Goal: Transaction & Acquisition: Purchase product/service

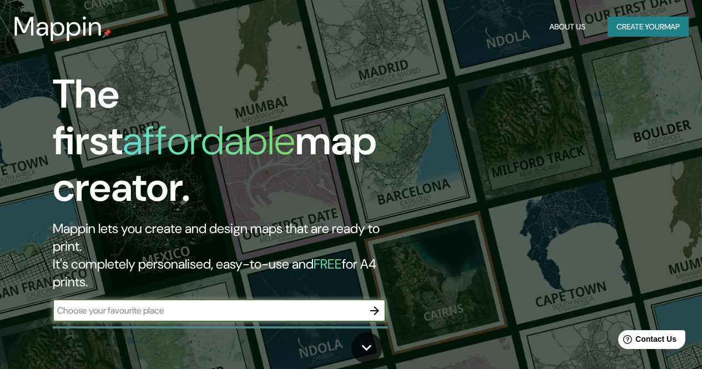
click at [218, 304] on input "text" at bounding box center [208, 310] width 311 height 13
type input "peru"
click at [368, 304] on icon "button" at bounding box center [374, 310] width 13 height 13
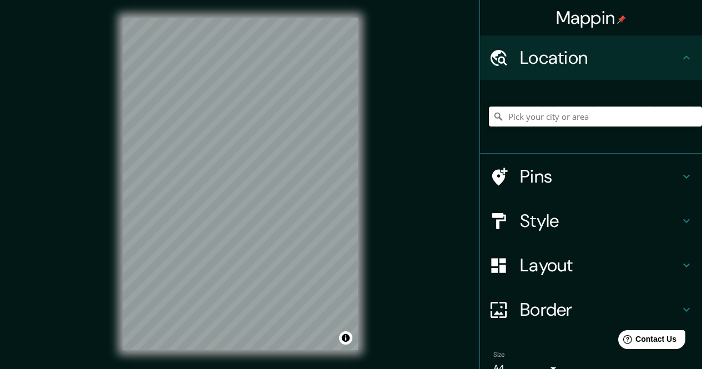
click at [520, 114] on input "Pick your city or area" at bounding box center [595, 117] width 213 height 20
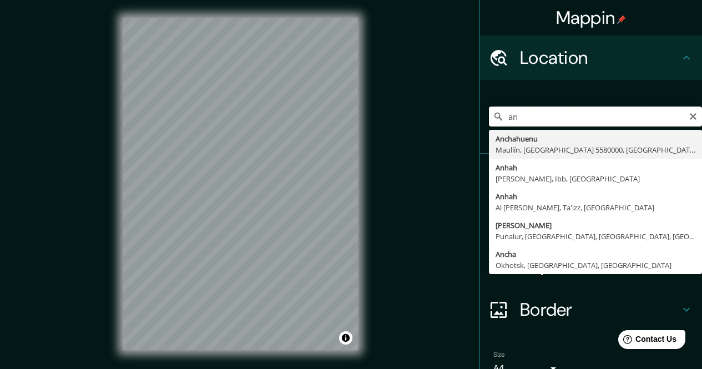
type input "a"
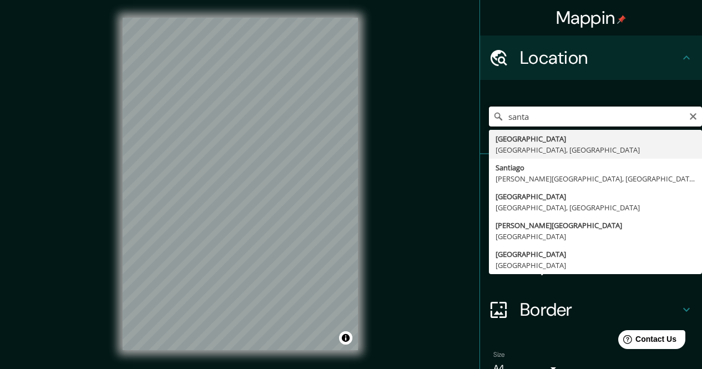
click at [545, 122] on input "santa" at bounding box center [595, 117] width 213 height 20
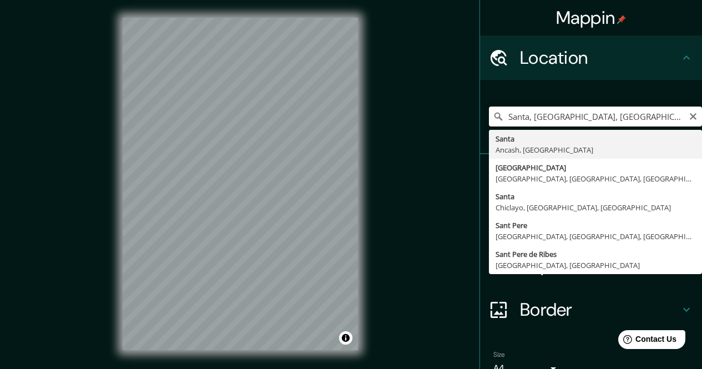
click at [604, 108] on input "Santa, Ancash, Peru" at bounding box center [595, 117] width 213 height 20
drag, startPoint x: 525, startPoint y: 113, endPoint x: 444, endPoint y: 120, distance: 81.9
click at [444, 120] on div "Mappin Location Santa, Ancash, Peru Santa Ancash, Peru Avenida Prolongación San…" at bounding box center [351, 193] width 702 height 386
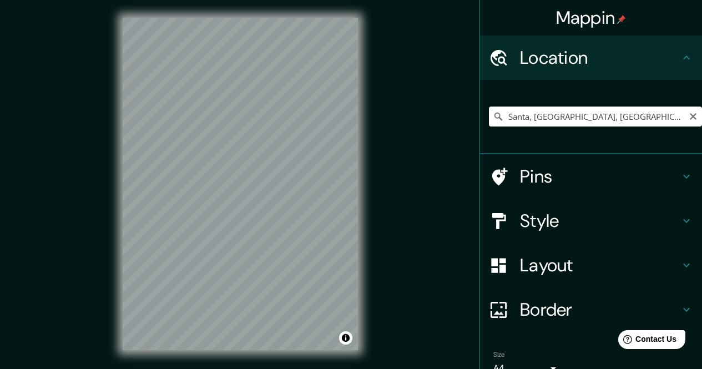
drag, startPoint x: 524, startPoint y: 116, endPoint x: 478, endPoint y: 116, distance: 45.5
click at [480, 116] on div "Santa, Ancash, Peru Santa Ancash, Peru Avenida Prolongación Santa Trujillo, La …" at bounding box center [591, 117] width 222 height 74
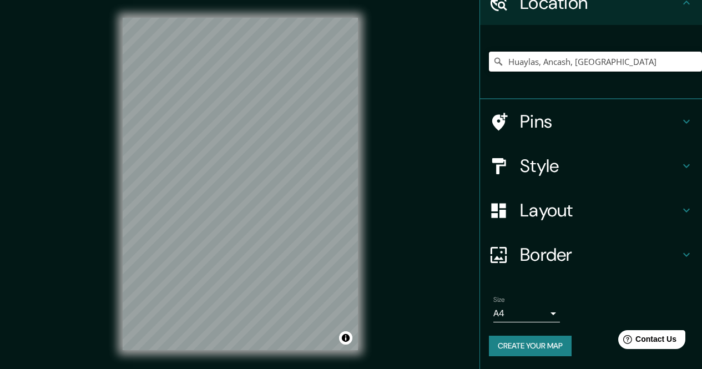
scroll to position [16, 0]
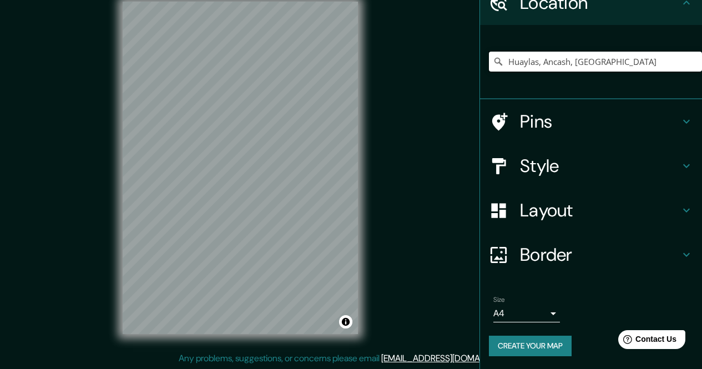
type input "Huaylas, Ancash, Peru"
click at [609, 56] on input "Huaylas, Ancash, Peru" at bounding box center [595, 62] width 213 height 20
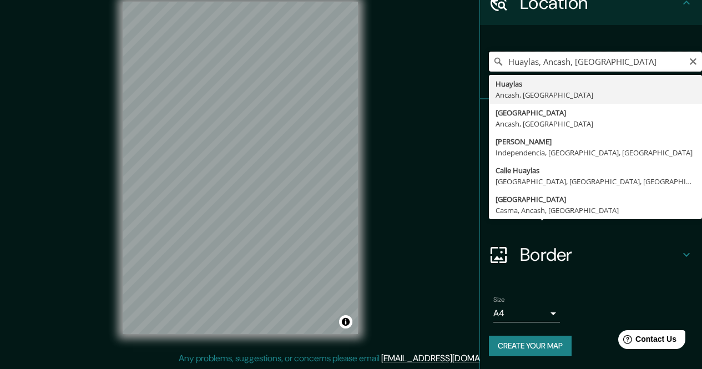
click at [609, 56] on input "Huaylas, Ancash, Peru" at bounding box center [595, 62] width 213 height 20
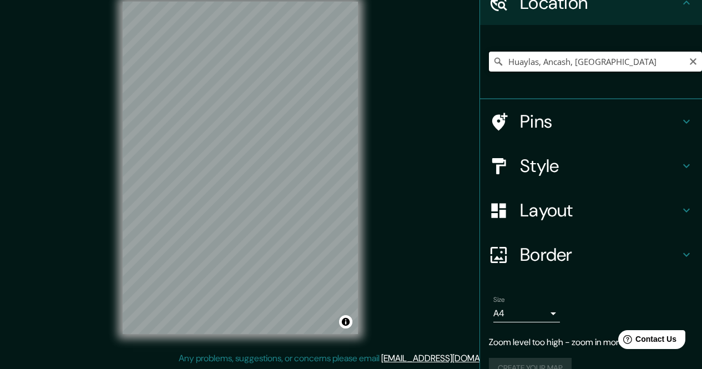
click at [583, 55] on input "Huaylas, Ancash, Peru" at bounding box center [595, 62] width 213 height 20
click at [588, 63] on input "Huaylas, Ancash, Peru" at bounding box center [595, 62] width 213 height 20
click at [689, 62] on icon "Clear" at bounding box center [693, 61] width 9 height 9
click at [581, 63] on input "Pick your city or area" at bounding box center [595, 62] width 213 height 20
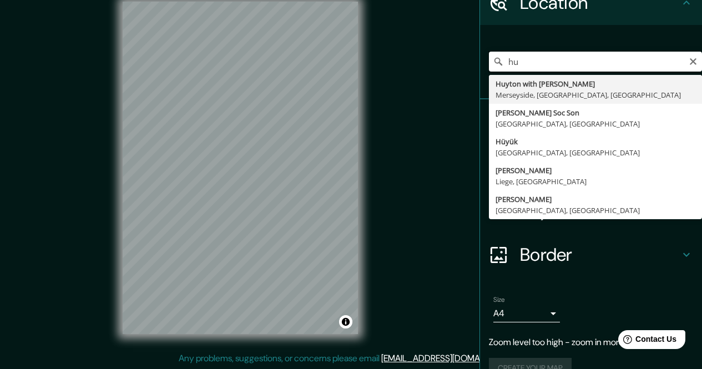
type input "h"
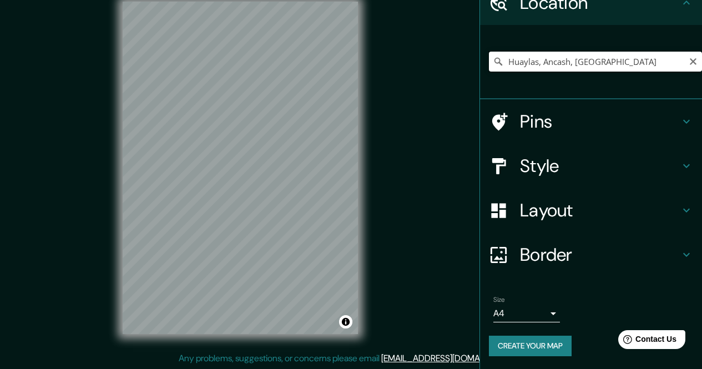
click at [580, 65] on input "Huaylas, Ancash, Peru" at bounding box center [595, 62] width 213 height 20
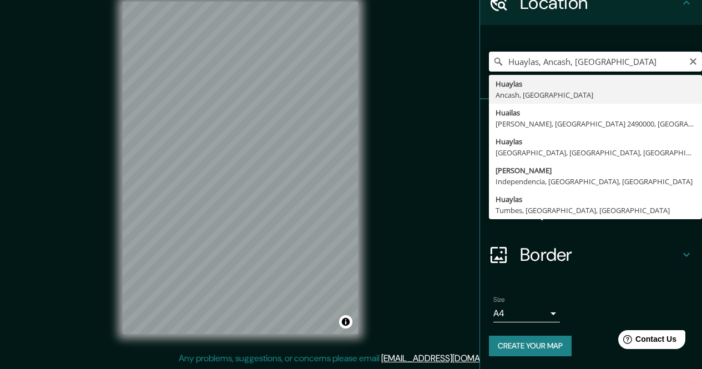
click at [580, 65] on input "Huaylas, Ancash, Peru" at bounding box center [595, 62] width 213 height 20
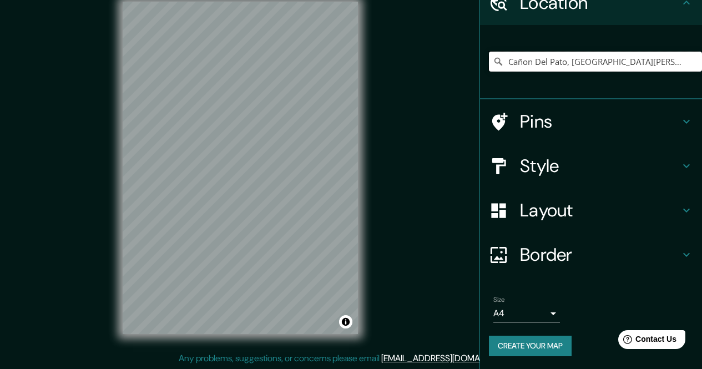
type input "Cañon Del Pato, San Miguel, Lima Province, Peru"
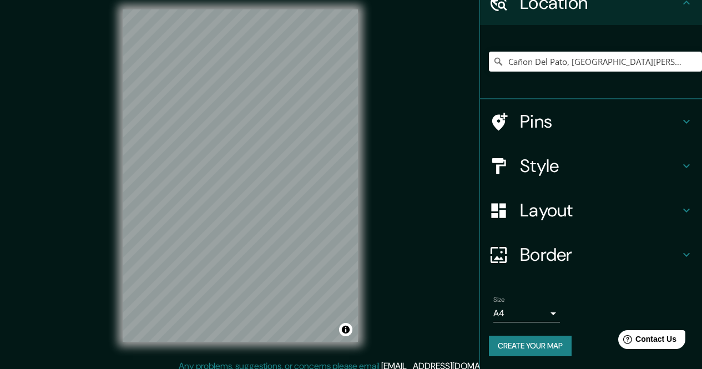
scroll to position [0, 0]
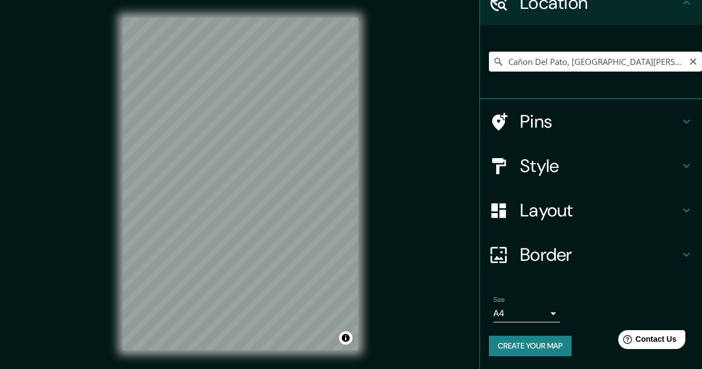
click at [669, 59] on input "Cañon Del Pato, San Miguel, Lima Province, Peru" at bounding box center [595, 62] width 213 height 20
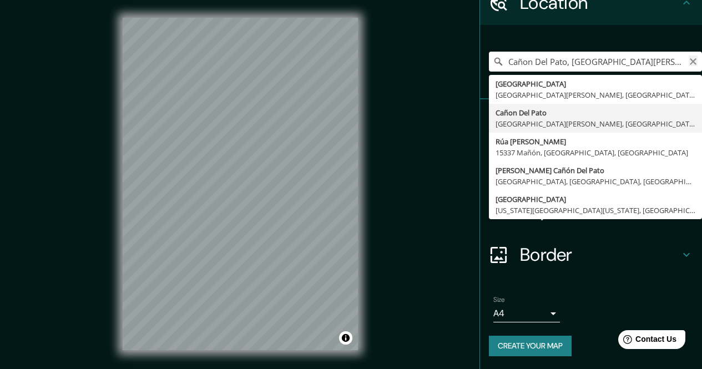
click at [689, 61] on icon "Clear" at bounding box center [693, 61] width 9 height 9
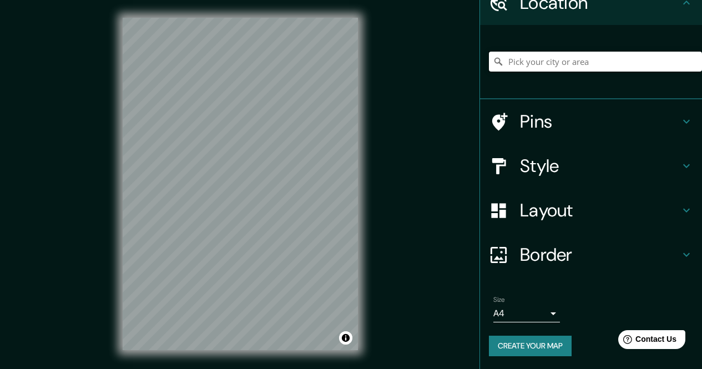
click at [653, 63] on input "Pick your city or area" at bounding box center [595, 62] width 213 height 20
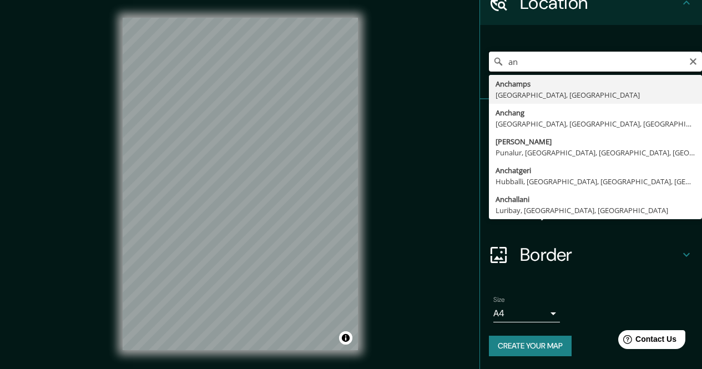
type input "a"
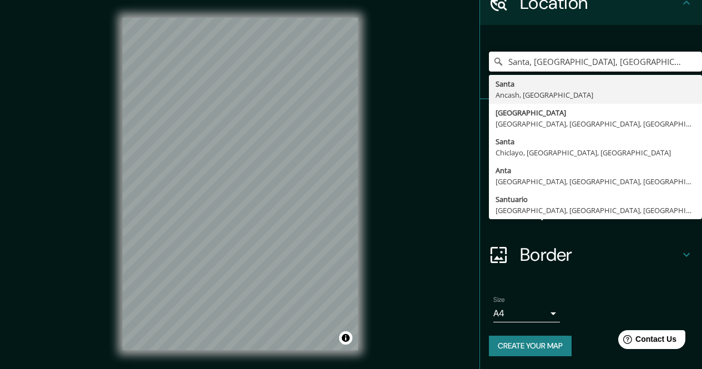
type input "Santa, Ancash, Peru"
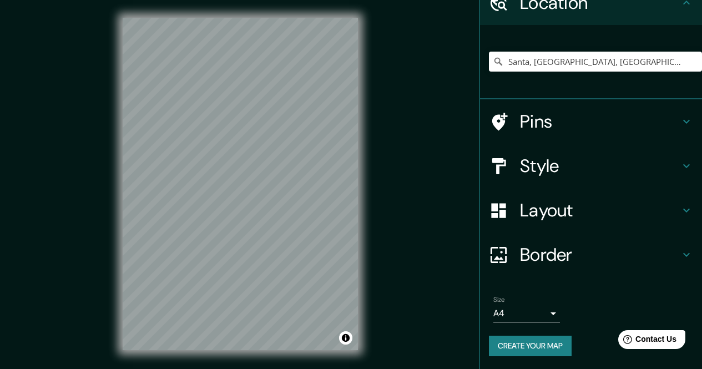
click at [552, 168] on h4 "Style" at bounding box center [600, 166] width 160 height 22
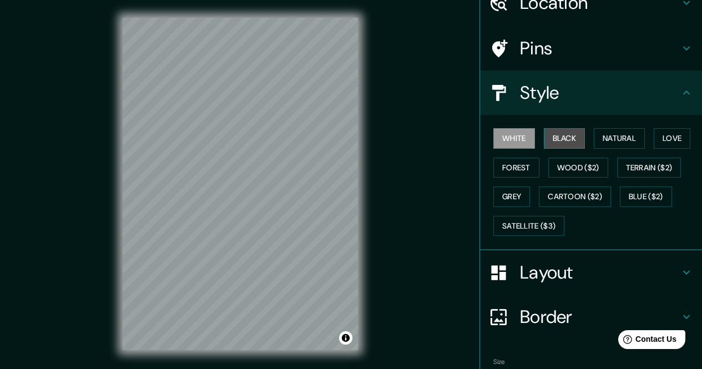
click at [553, 129] on button "Black" at bounding box center [565, 138] width 42 height 21
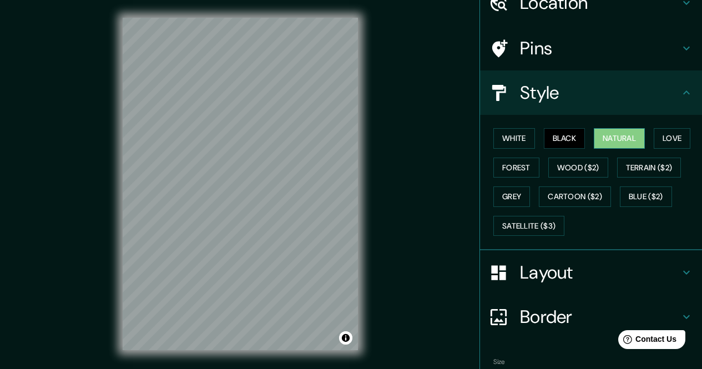
click at [615, 138] on button "Natural" at bounding box center [619, 138] width 51 height 21
click at [658, 134] on button "Love" at bounding box center [672, 138] width 37 height 21
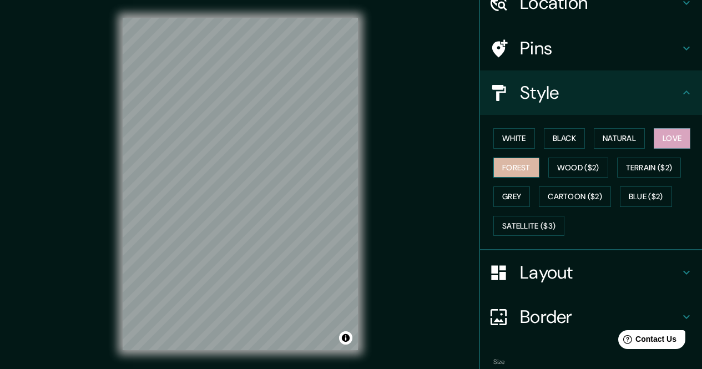
click at [507, 170] on button "Forest" at bounding box center [516, 168] width 46 height 21
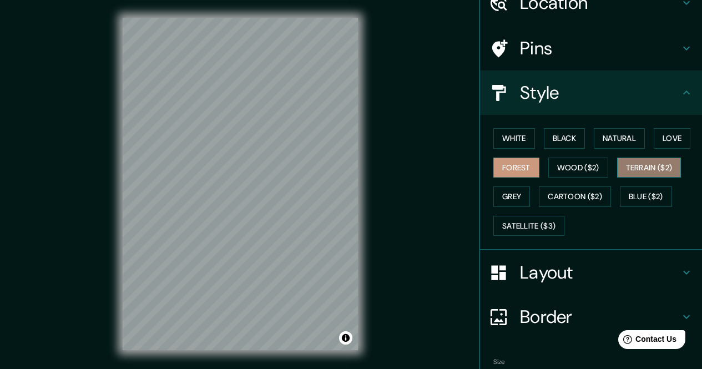
click at [631, 167] on button "Terrain ($2)" at bounding box center [649, 168] width 64 height 21
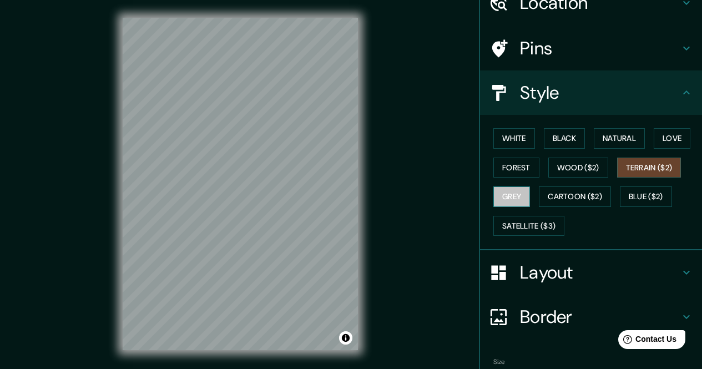
click at [518, 197] on button "Grey" at bounding box center [511, 196] width 37 height 21
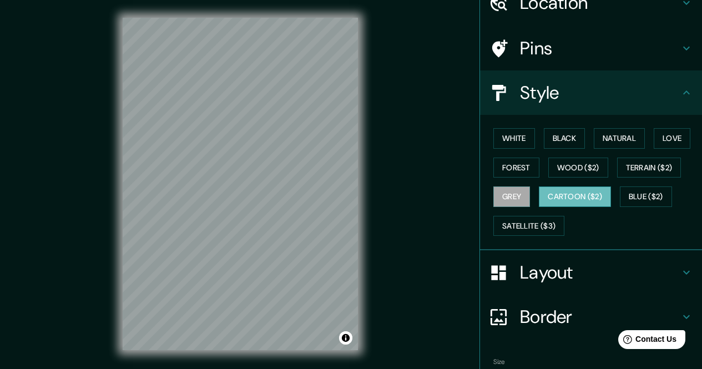
click at [551, 195] on button "Cartoon ($2)" at bounding box center [575, 196] width 72 height 21
click at [636, 195] on button "Blue ($2)" at bounding box center [646, 196] width 52 height 21
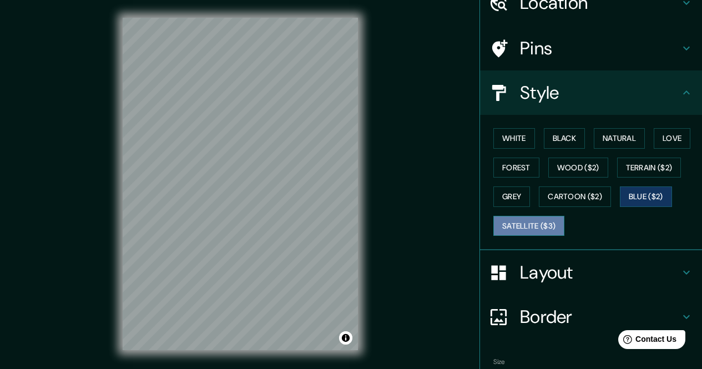
click at [529, 221] on button "Satellite ($3)" at bounding box center [528, 226] width 71 height 21
click at [629, 194] on button "Blue ($2)" at bounding box center [646, 196] width 52 height 21
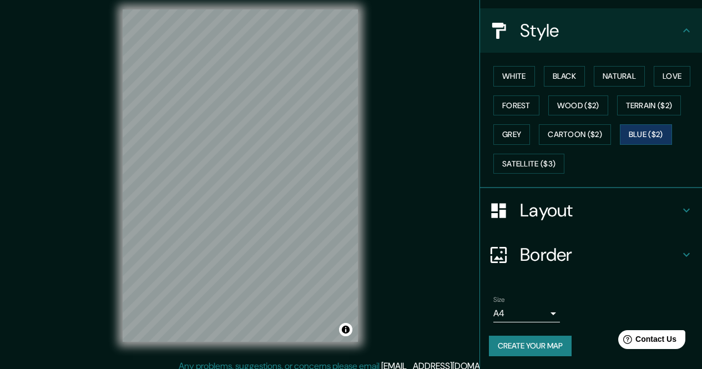
scroll to position [16, 0]
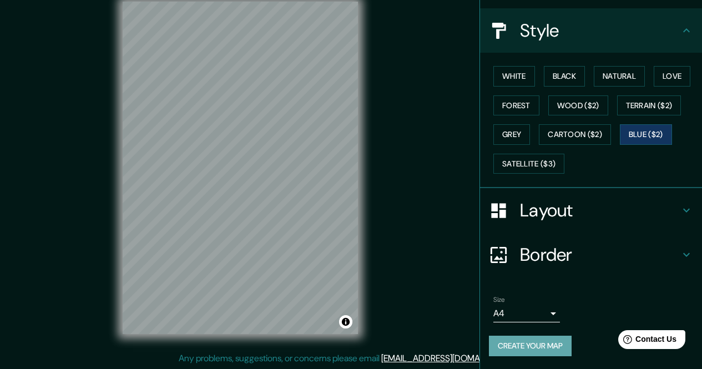
click at [529, 346] on button "Create your map" at bounding box center [530, 346] width 83 height 21
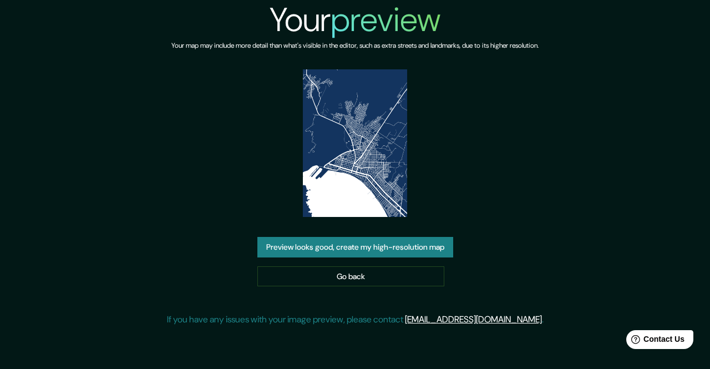
click at [366, 250] on button "Preview looks good, create my high-resolution map" at bounding box center [355, 247] width 196 height 21
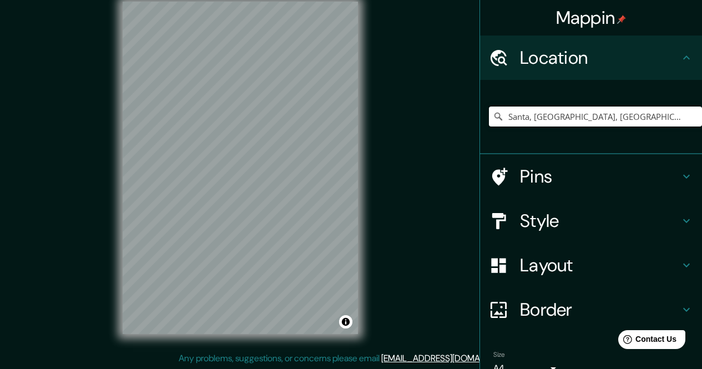
click at [587, 114] on input "Santa, [GEOGRAPHIC_DATA], [GEOGRAPHIC_DATA]" at bounding box center [595, 117] width 213 height 20
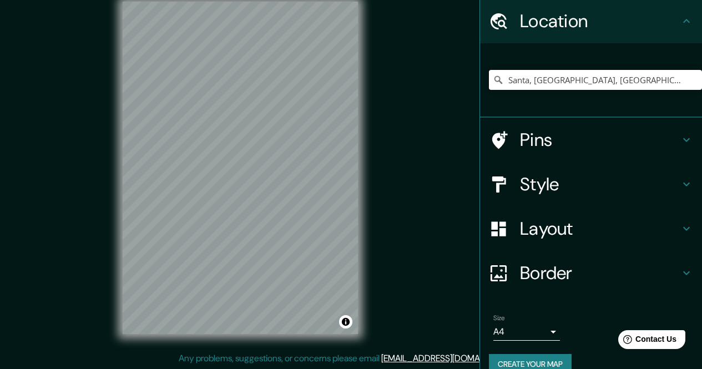
scroll to position [55, 0]
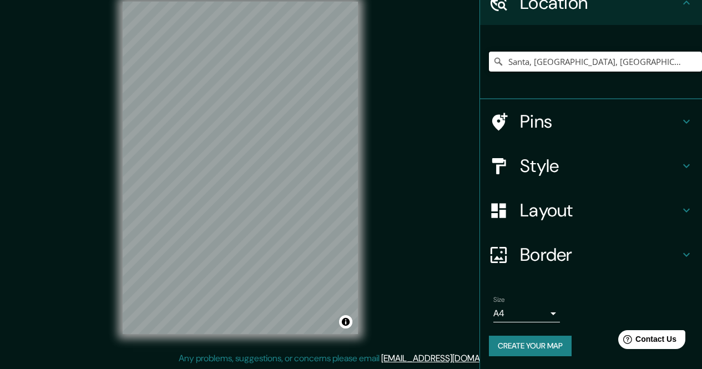
click at [573, 63] on input "Santa, [GEOGRAPHIC_DATA], [GEOGRAPHIC_DATA]" at bounding box center [595, 62] width 213 height 20
click at [573, 63] on input "Santa, Ancash, Peru" at bounding box center [595, 62] width 213 height 20
type input "o"
type input "a"
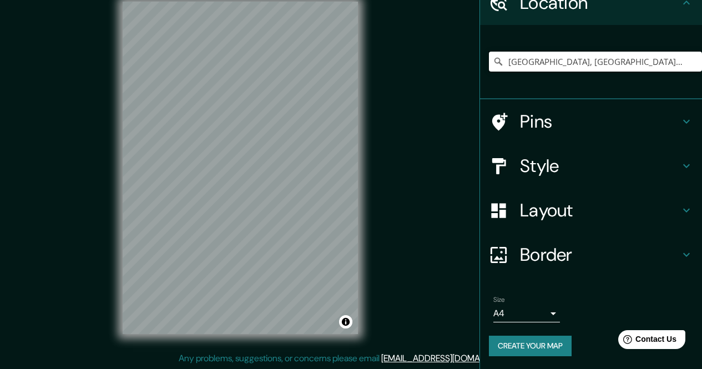
type input "Sant Cugat del Vallès, Barcelona, Spain"
click at [584, 48] on div "Sant Cugat del Vallès, Barcelona, Spain Sant Cugat del Vallès Barcelona, Spain …" at bounding box center [595, 61] width 213 height 55
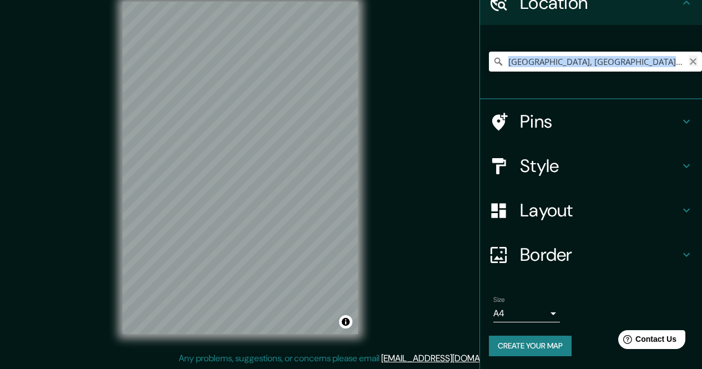
click at [690, 64] on icon "Clear" at bounding box center [693, 61] width 7 height 7
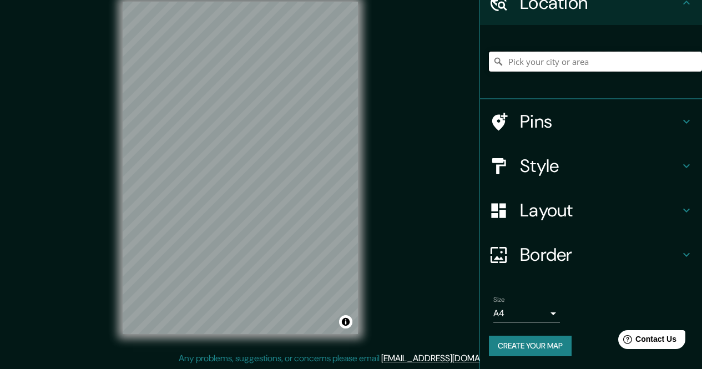
click at [675, 64] on input "Pick your city or area" at bounding box center [595, 62] width 213 height 20
type input "Santa, Ancash, Peru"
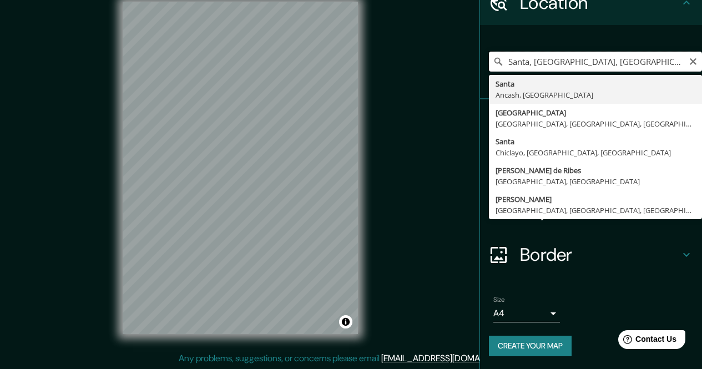
click at [591, 62] on input "Santa, Ancash, Peru" at bounding box center [595, 62] width 213 height 20
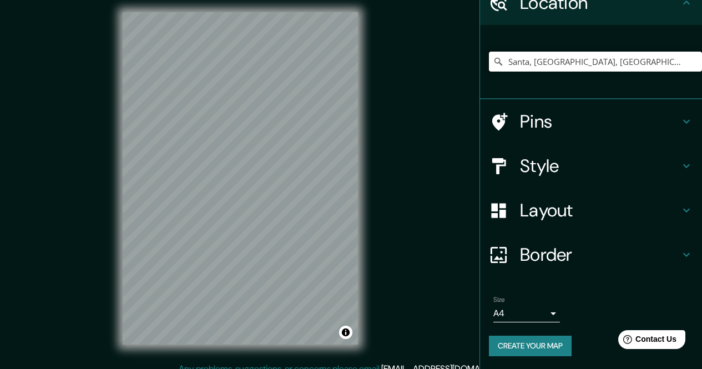
scroll to position [0, 0]
